Goal: Task Accomplishment & Management: Use online tool/utility

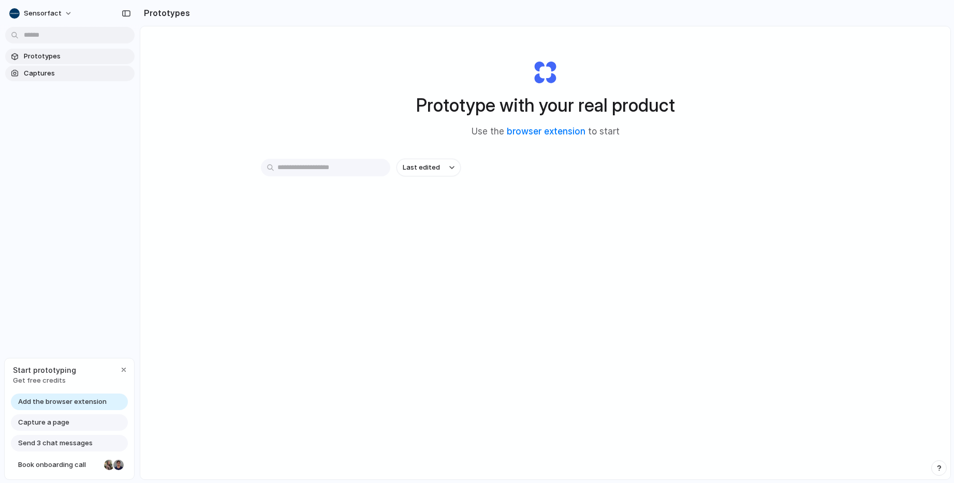
click at [35, 73] on span "Captures" at bounding box center [77, 73] width 107 height 10
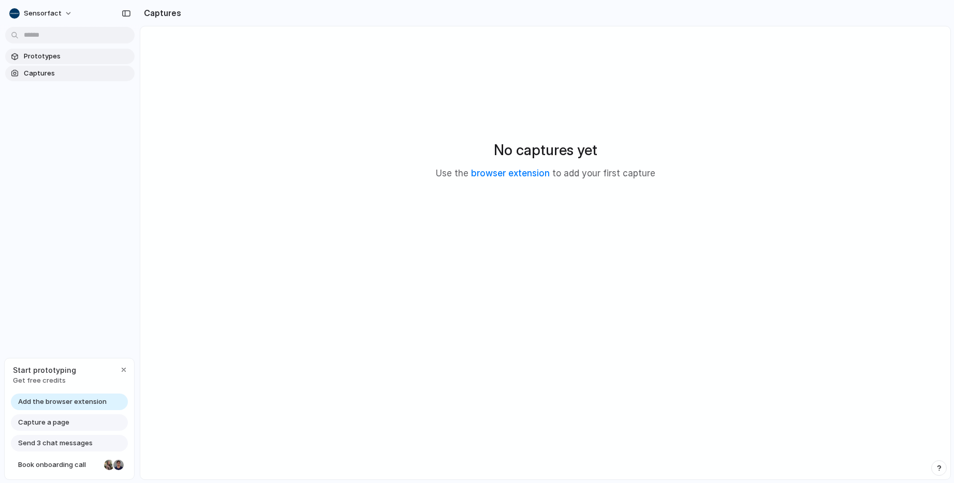
click at [38, 58] on span "Prototypes" at bounding box center [77, 56] width 107 height 10
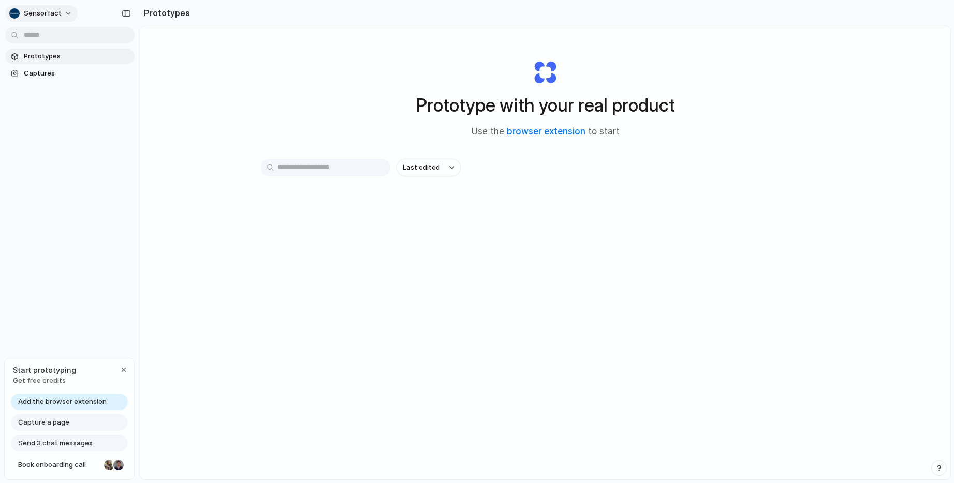
click at [61, 13] on button "Sensorfact" at bounding box center [41, 13] width 72 height 17
click at [64, 164] on div "Settings Invite members Change theme Sign out" at bounding box center [477, 241] width 954 height 483
click at [39, 73] on span "Captures" at bounding box center [77, 73] width 107 height 10
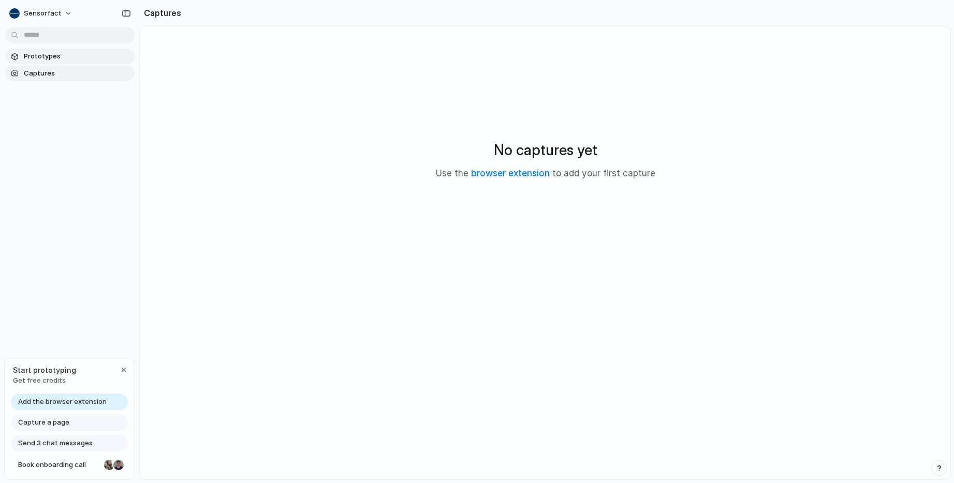
click at [38, 53] on span "Prototypes" at bounding box center [77, 56] width 107 height 10
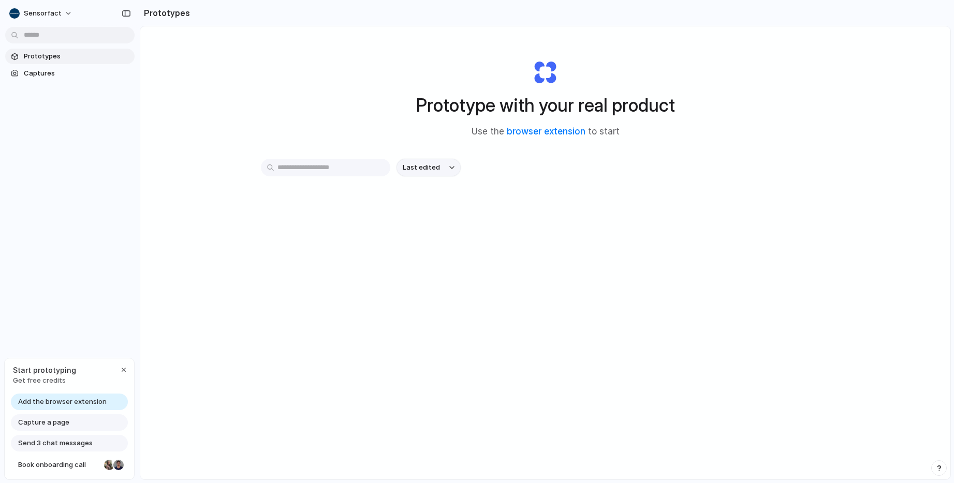
click at [449, 168] on div "button" at bounding box center [451, 168] width 5 height 4
click at [447, 168] on div "Last edited Last created Alphabetical" at bounding box center [477, 241] width 954 height 483
click at [165, 170] on div "Prototype with your real product Use the browser extension to start Last edited" at bounding box center [545, 280] width 810 height 508
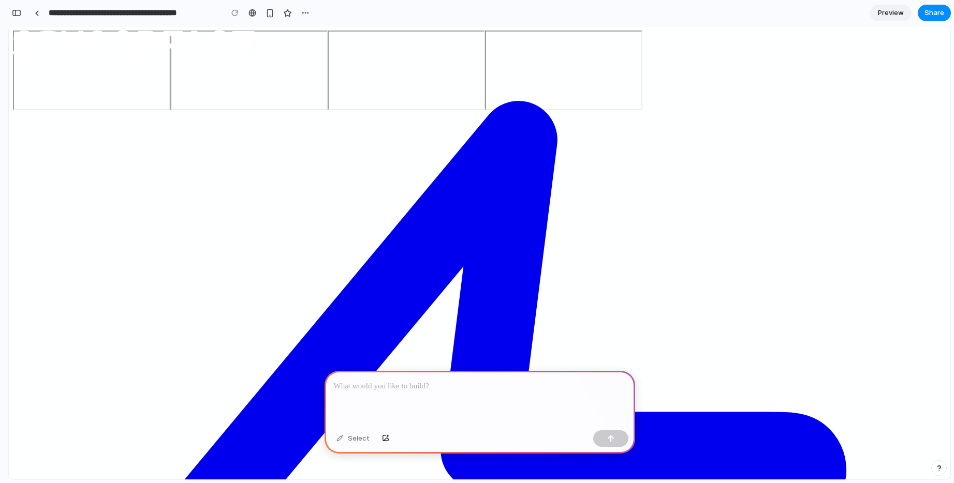
click at [380, 396] on div at bounding box center [480, 398] width 311 height 55
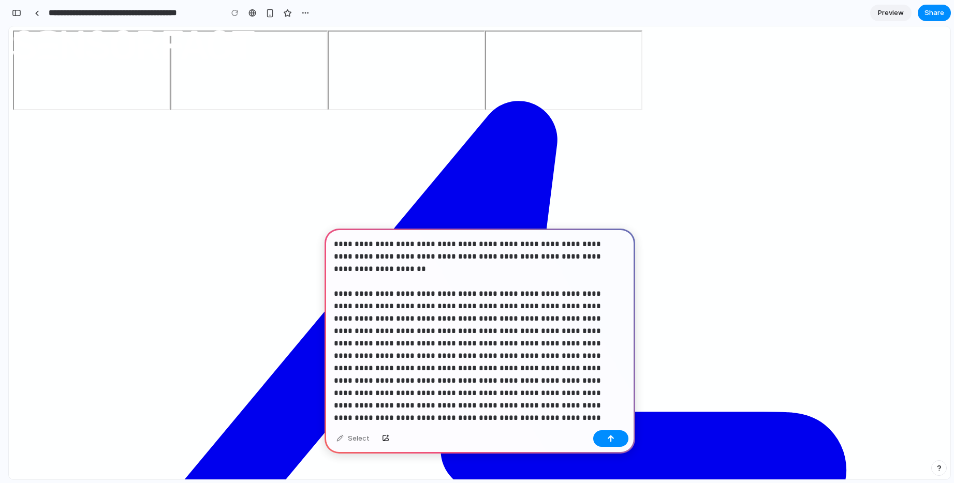
click at [612, 254] on p "**********" at bounding box center [478, 331] width 288 height 186
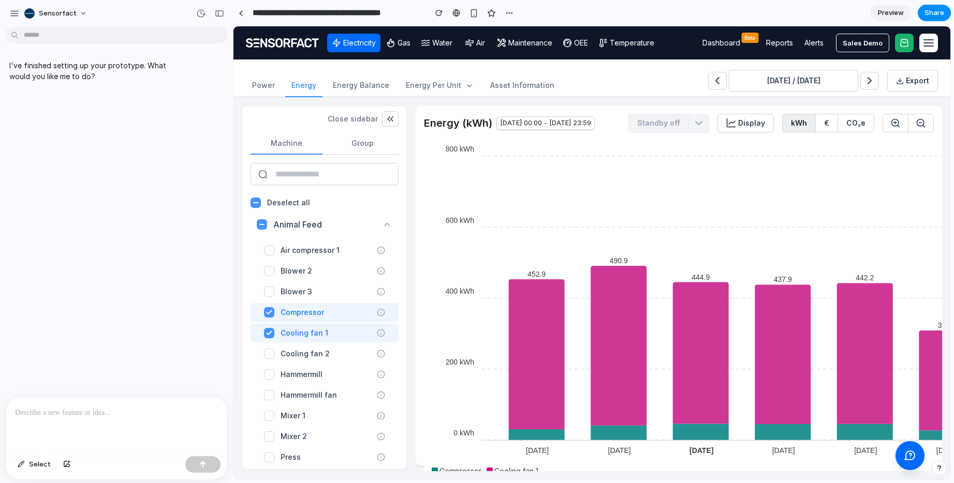
click at [58, 414] on p at bounding box center [116, 413] width 203 height 12
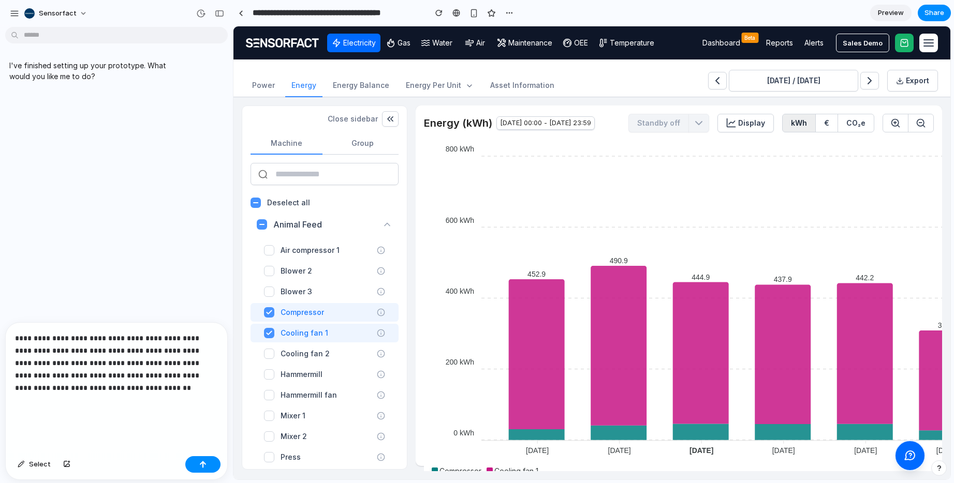
click at [41, 408] on p "**********" at bounding box center [114, 375] width 199 height 87
click at [40, 407] on p "**********" at bounding box center [114, 375] width 199 height 87
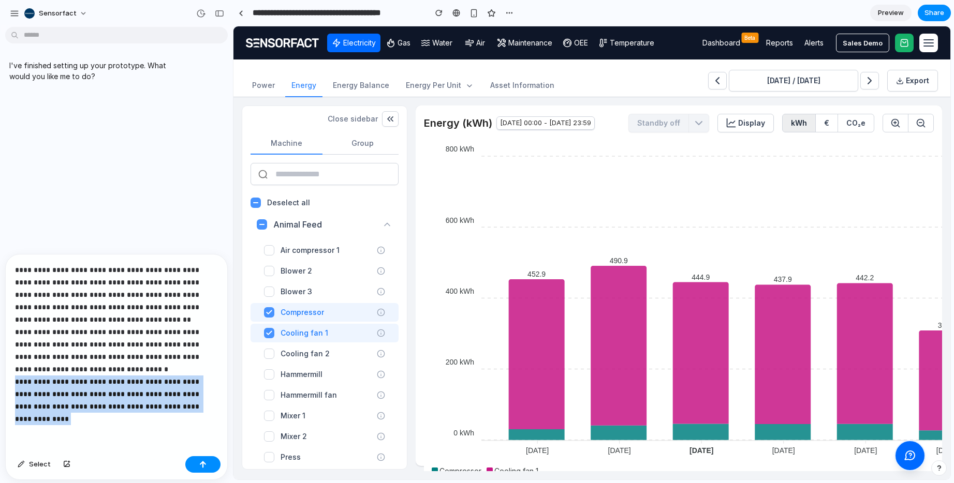
drag, startPoint x: 66, startPoint y: 414, endPoint x: 12, endPoint y: 380, distance: 63.8
click at [12, 380] on div "**********" at bounding box center [117, 354] width 222 height 198
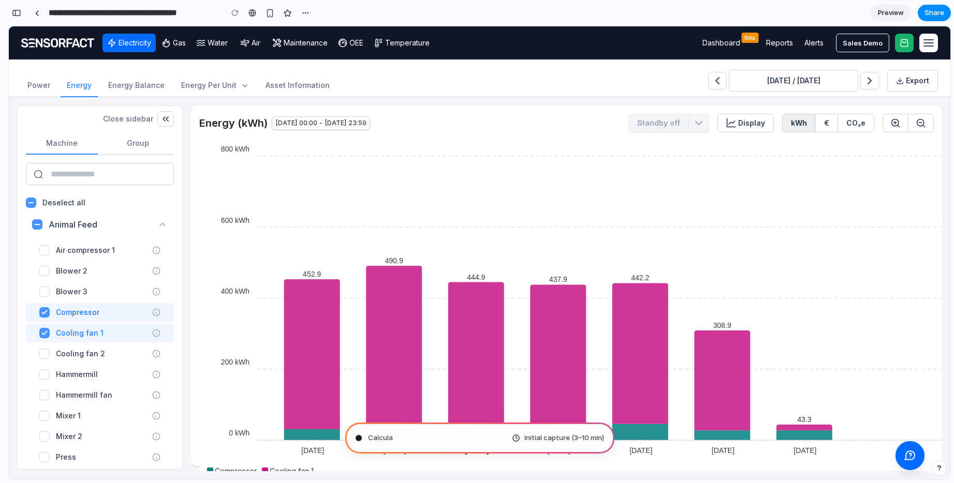
scroll to position [251, 0]
type input "**********"
click at [16, 13] on div "button" at bounding box center [16, 12] width 9 height 7
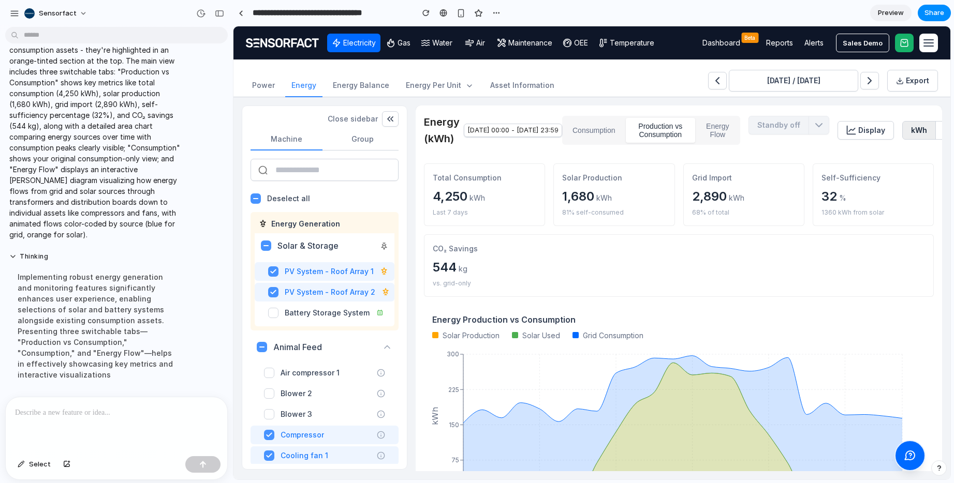
scroll to position [0, 0]
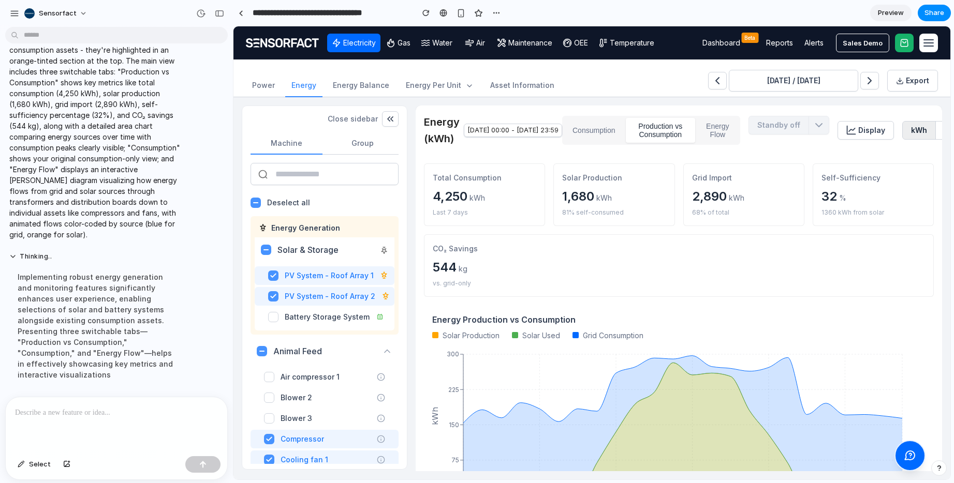
click at [738, 142] on button "Energy Flow" at bounding box center [717, 130] width 41 height 25
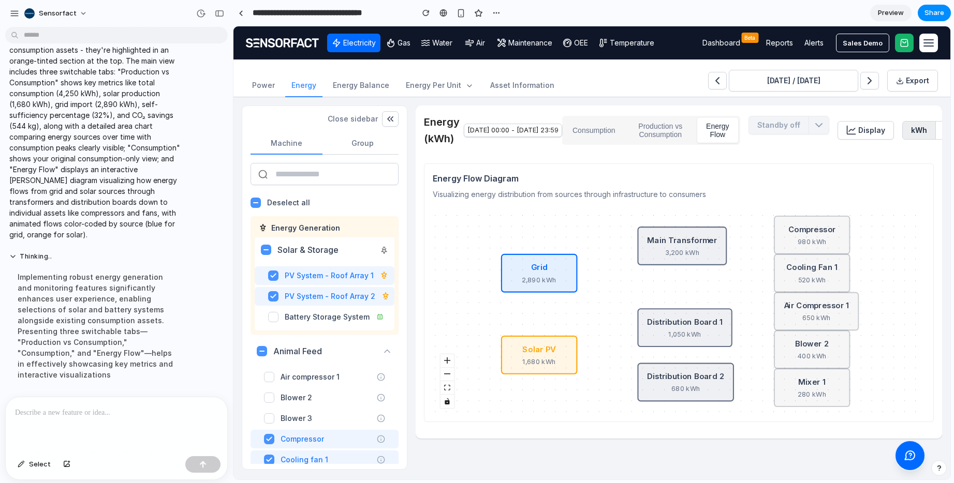
click at [694, 135] on button "Production vs Consumption" at bounding box center [661, 130] width 70 height 25
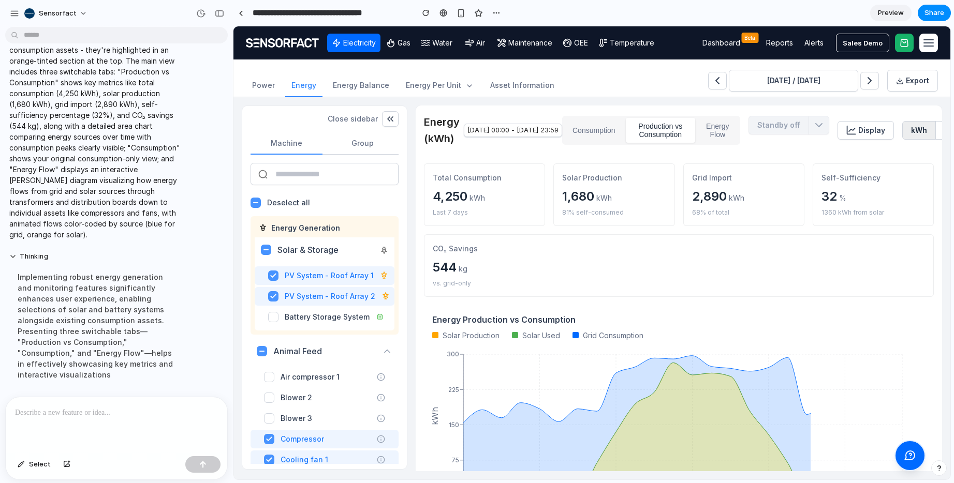
click at [622, 133] on button "Consumption" at bounding box center [594, 130] width 60 height 25
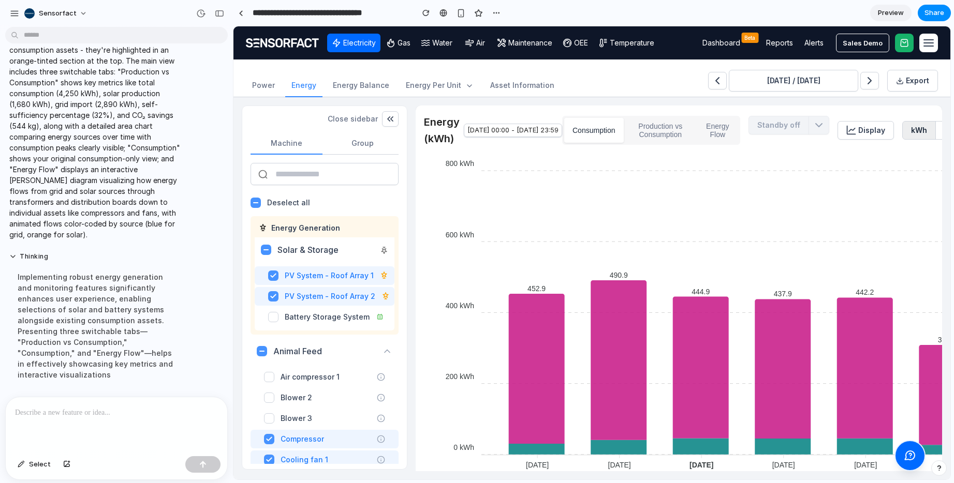
click at [693, 128] on button "Production vs Consumption" at bounding box center [661, 130] width 70 height 25
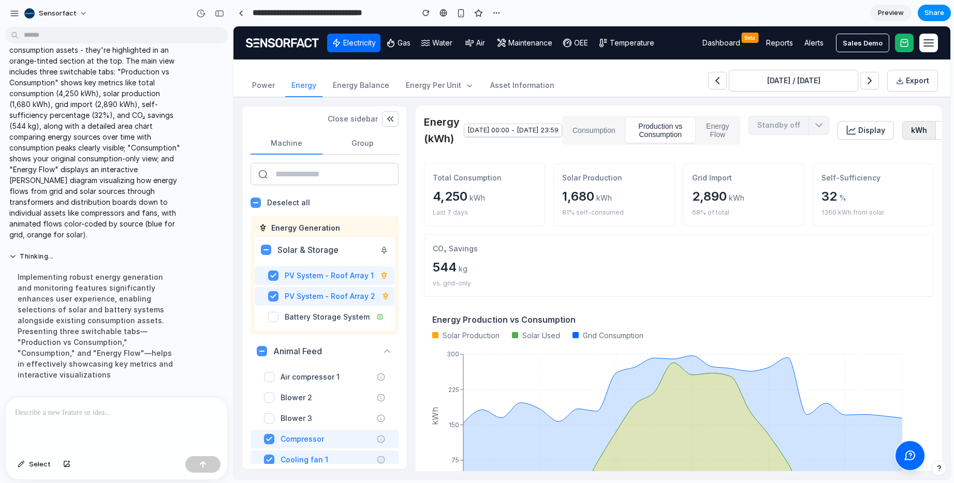
click at [738, 124] on button "Energy Flow" at bounding box center [717, 130] width 41 height 25
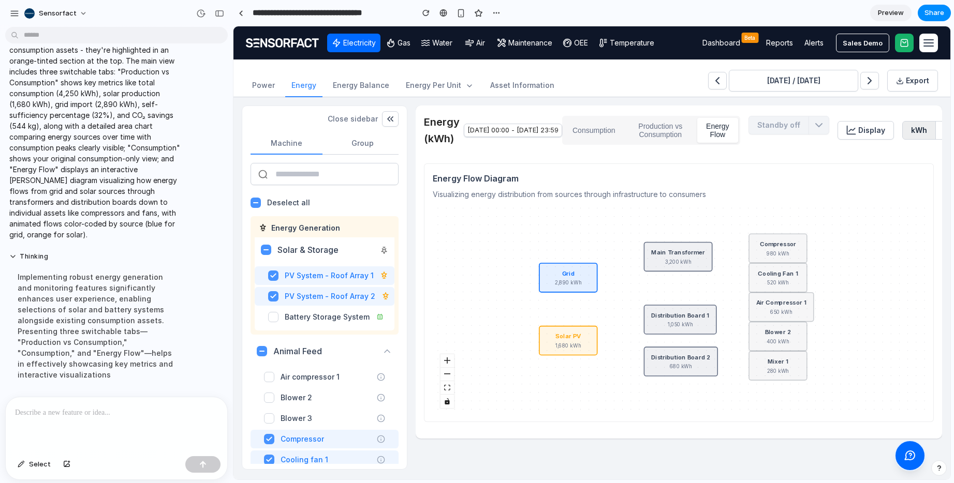
click at [696, 133] on button "Production vs Consumption" at bounding box center [661, 130] width 70 height 25
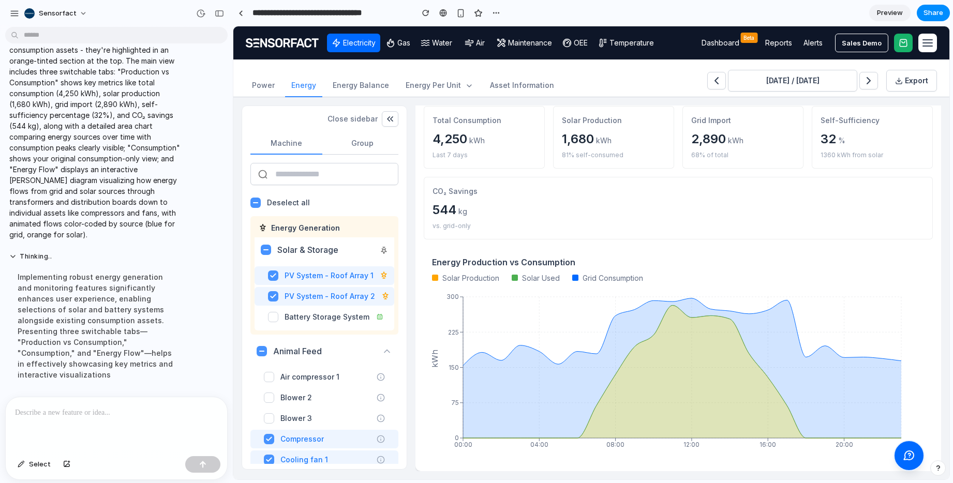
scroll to position [311, 0]
click at [111, 411] on p at bounding box center [114, 413] width 199 height 12
click at [93, 407] on p at bounding box center [114, 413] width 199 height 12
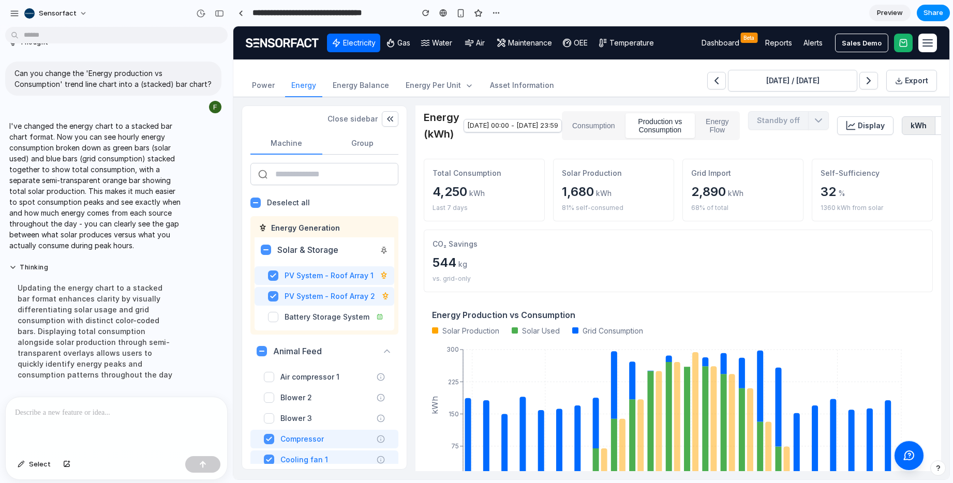
scroll to position [0, 0]
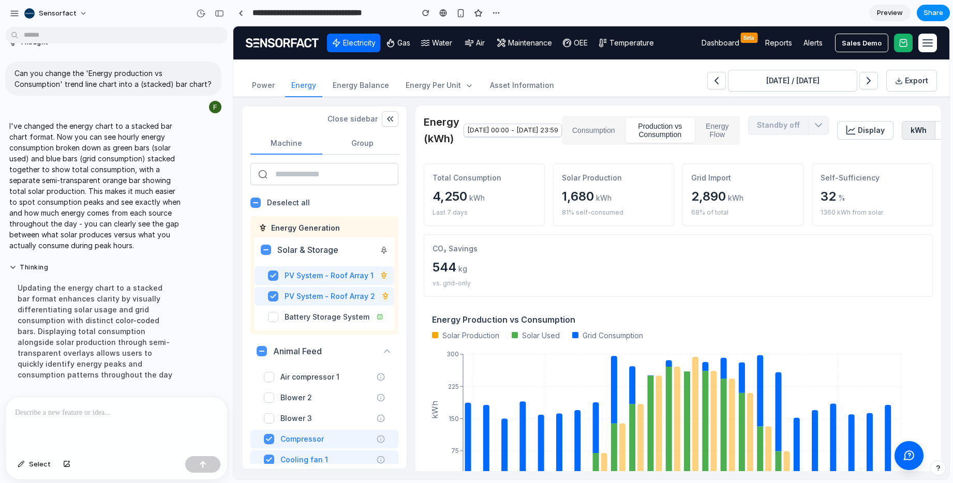
click at [624, 131] on button "Consumption" at bounding box center [594, 130] width 60 height 25
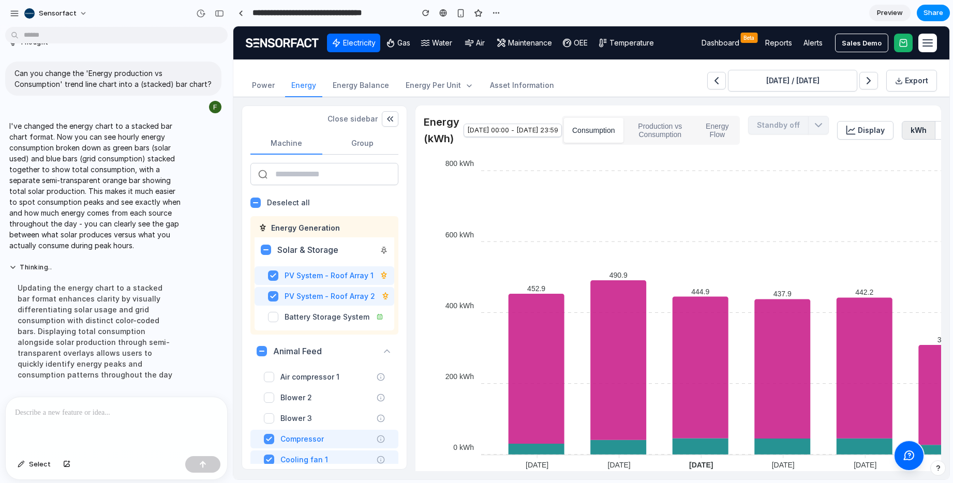
click at [693, 131] on button "Production vs Consumption" at bounding box center [661, 130] width 70 height 25
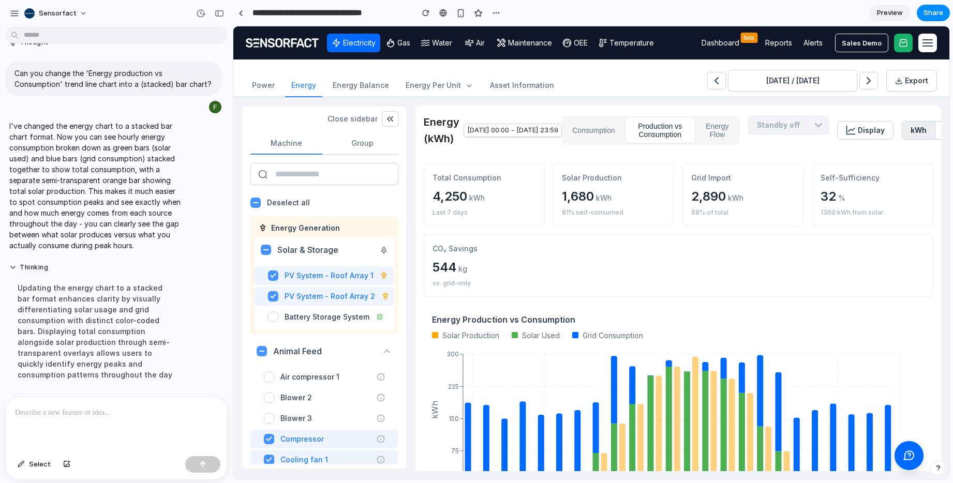
click at [624, 131] on button "Consumption" at bounding box center [594, 130] width 60 height 25
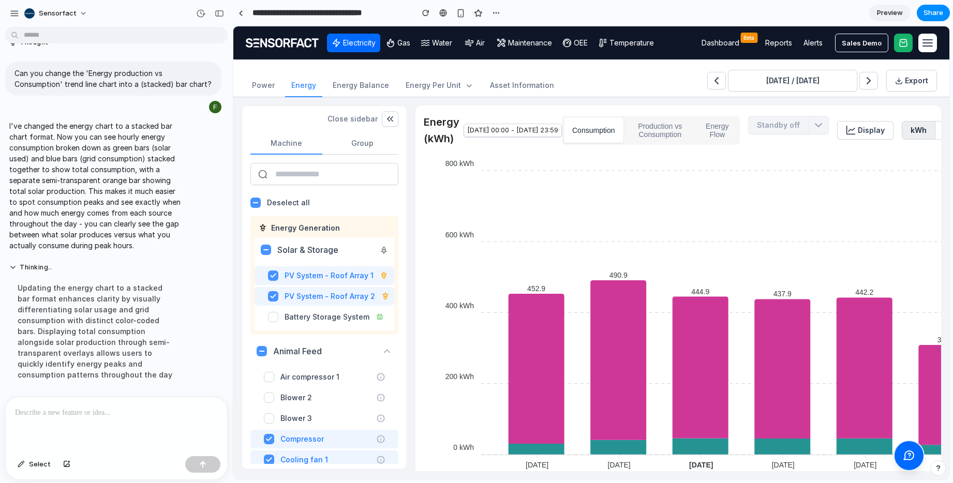
click at [696, 134] on button "Production vs Consumption" at bounding box center [661, 130] width 70 height 25
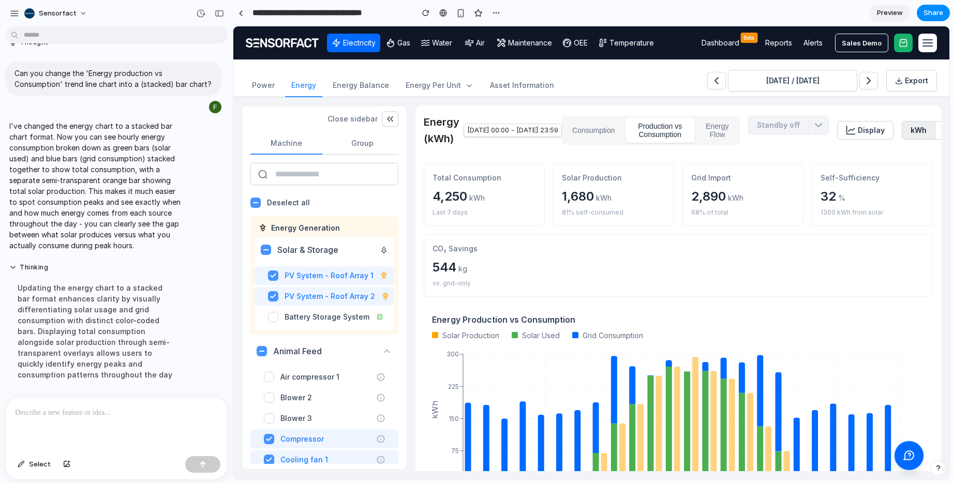
click at [738, 130] on button "Energy Flow" at bounding box center [717, 130] width 41 height 25
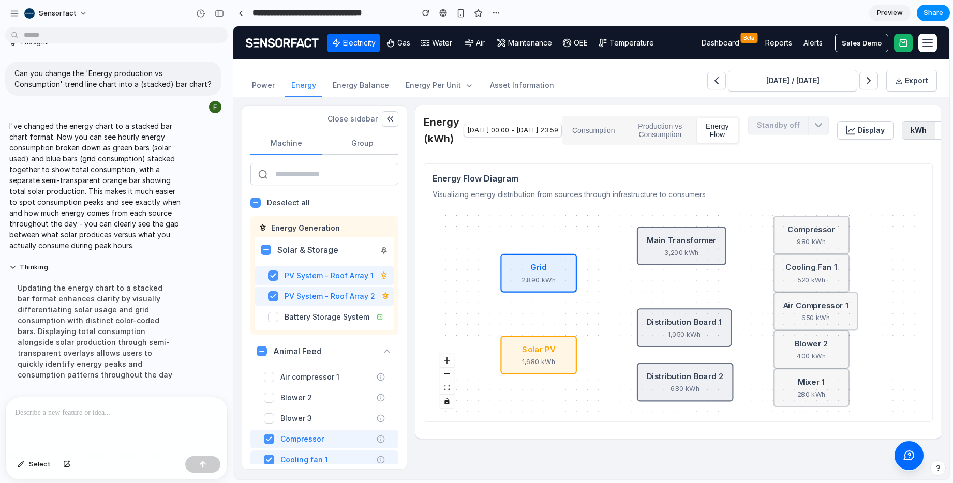
click at [91, 412] on p at bounding box center [114, 413] width 199 height 12
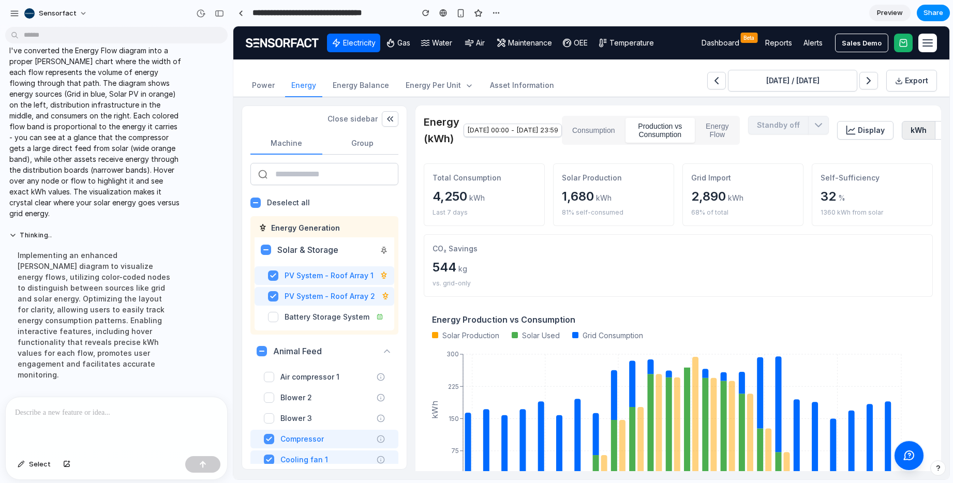
click at [738, 130] on button "Energy Flow" at bounding box center [717, 130] width 41 height 25
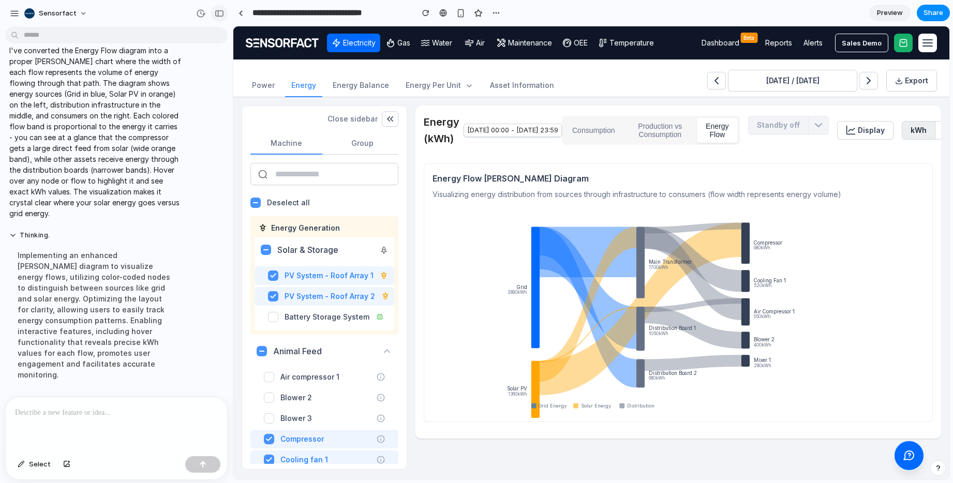
click at [222, 10] on div "button" at bounding box center [219, 13] width 9 height 7
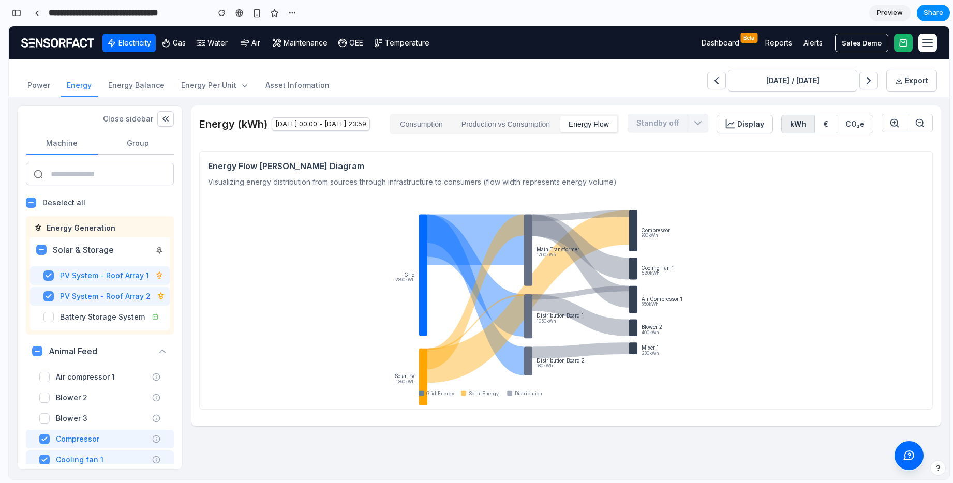
click at [437, 133] on button "Consumption" at bounding box center [422, 124] width 60 height 17
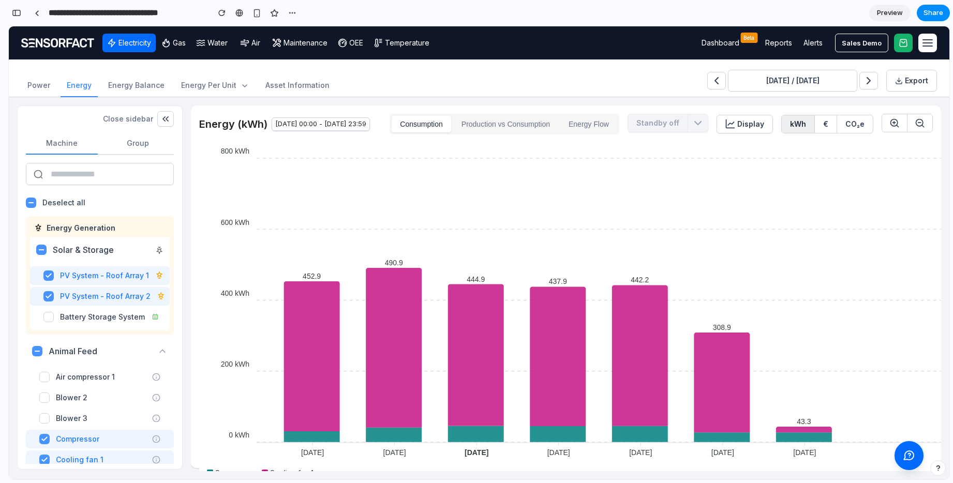
click at [521, 128] on button "Production vs Consumption" at bounding box center [505, 124] width 105 height 17
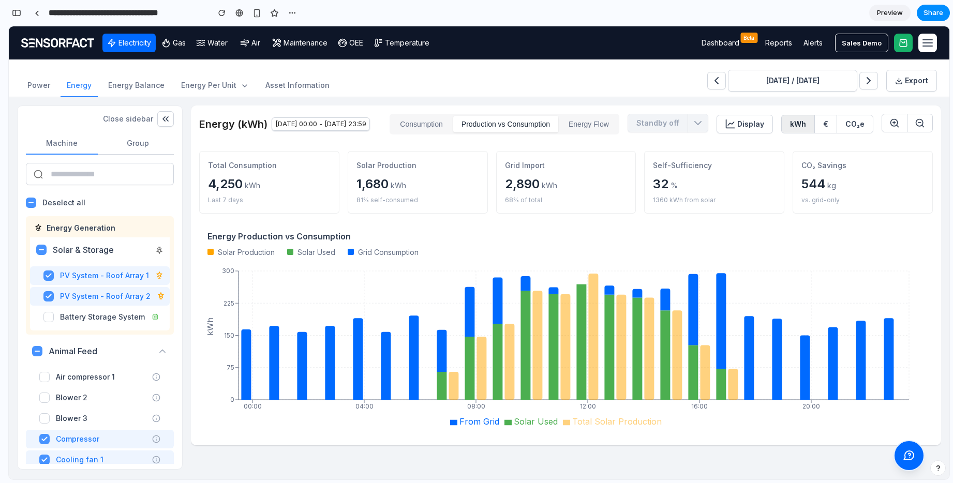
click at [596, 128] on button "Energy Flow" at bounding box center [589, 124] width 57 height 17
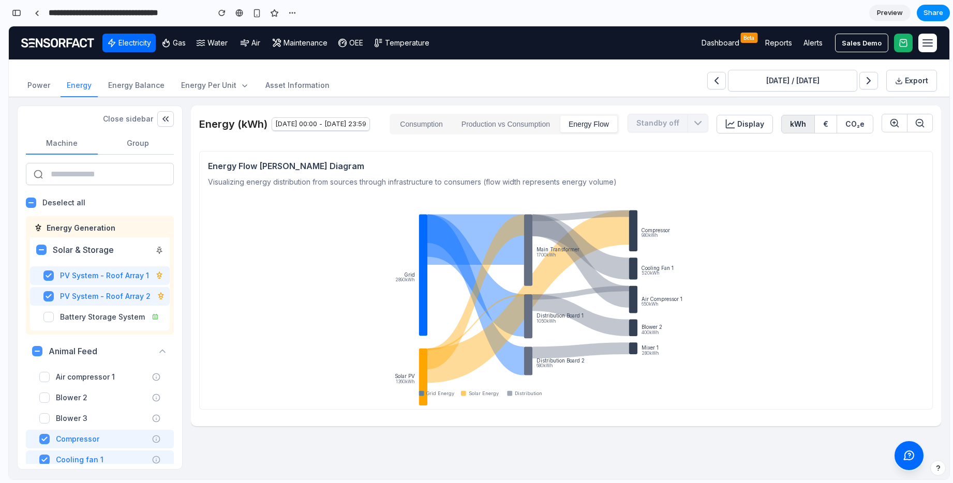
click at [521, 130] on button "Production vs Consumption" at bounding box center [505, 124] width 105 height 17
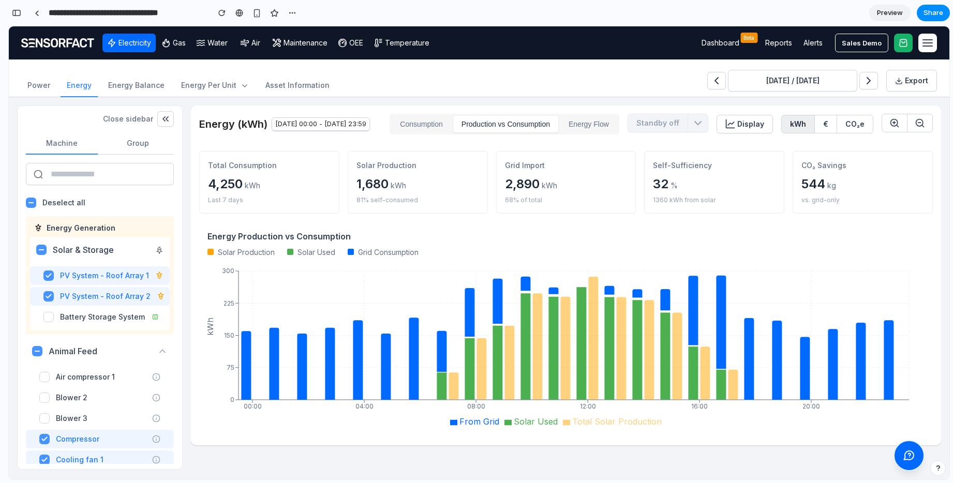
click at [451, 131] on button "Consumption" at bounding box center [422, 124] width 60 height 17
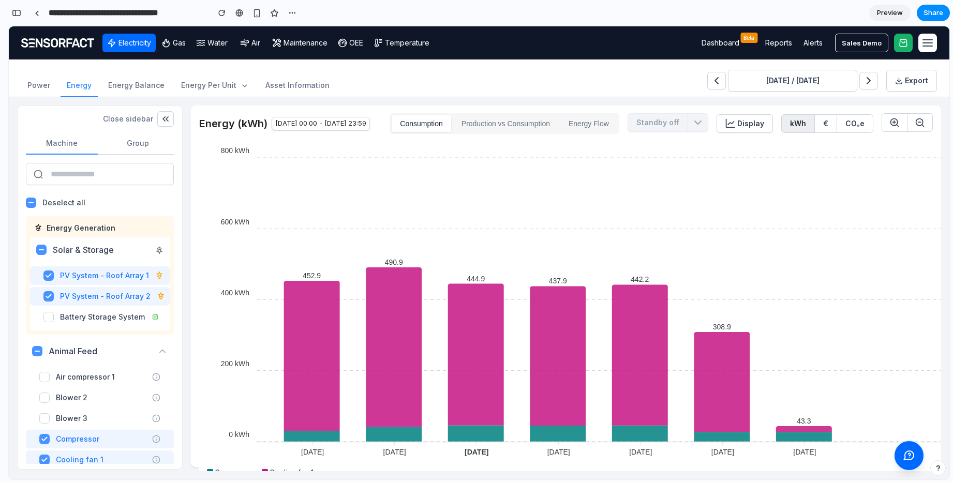
scroll to position [0, 0]
click at [511, 133] on button "Production vs Consumption" at bounding box center [505, 124] width 105 height 17
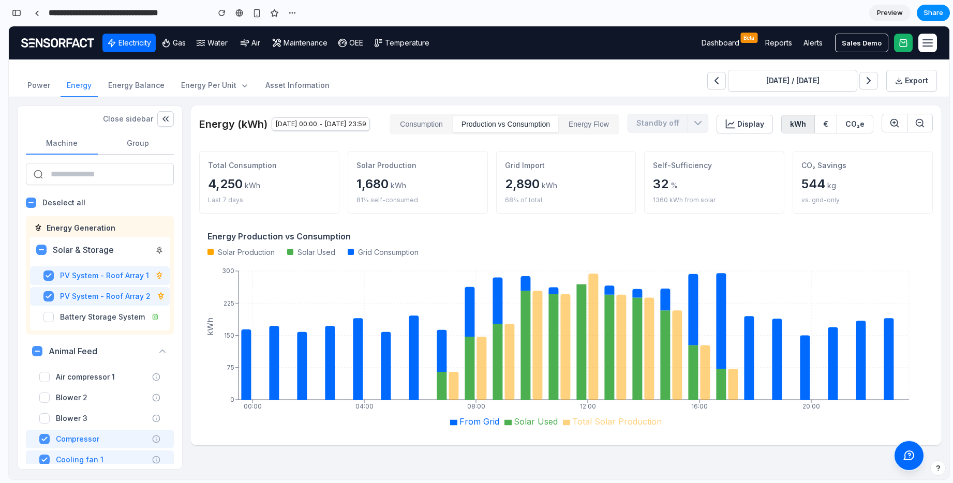
click at [506, 437] on div "Total Consumption 4,250 kWh Last 7 days Solar Production 1,680 kWh 81% self-con…" at bounding box center [566, 290] width 734 height 295
click at [830, 133] on button "€" at bounding box center [826, 124] width 23 height 18
click at [835, 131] on button "€" at bounding box center [826, 124] width 23 height 18
click at [856, 130] on button "CO₂e" at bounding box center [855, 124] width 36 height 18
click at [816, 128] on div "kWh € CO₂e" at bounding box center [828, 124] width 92 height 19
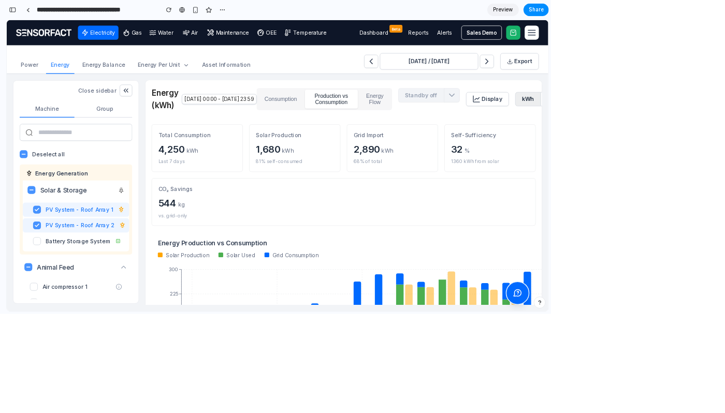
scroll to position [1739, 0]
